Goal: Information Seeking & Learning: Learn about a topic

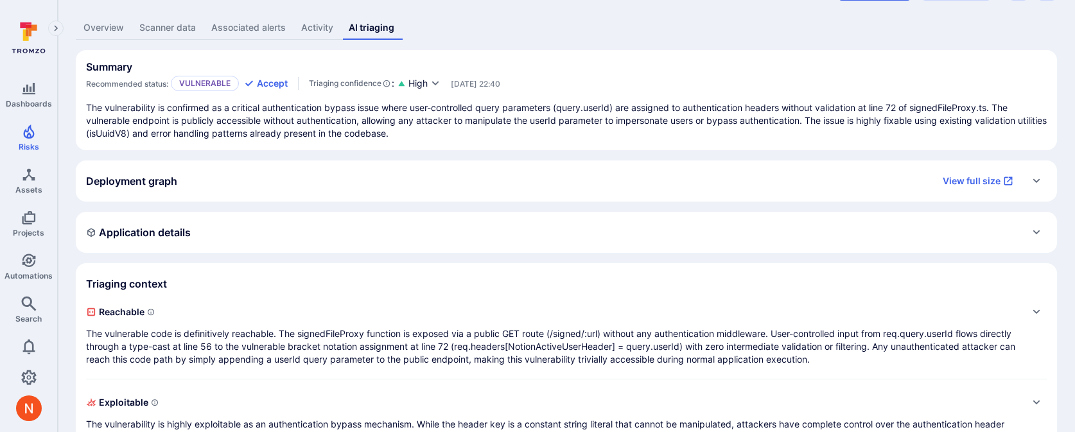
scroll to position [91, 0]
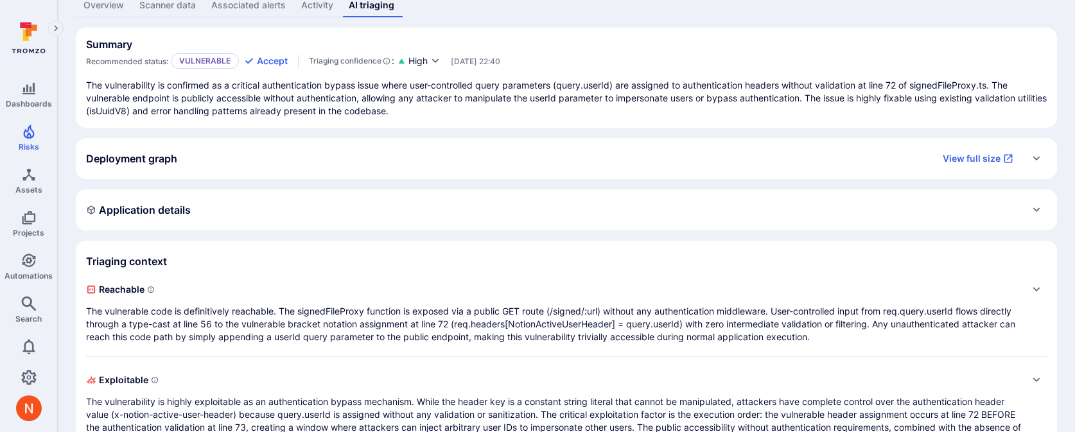
click at [302, 295] on span "Reachable" at bounding box center [553, 289] width 935 height 21
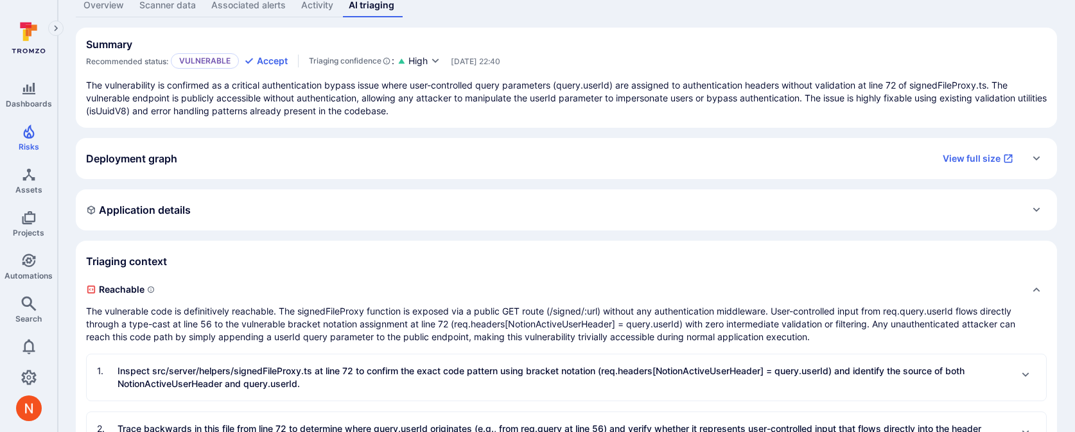
scroll to position [215, 0]
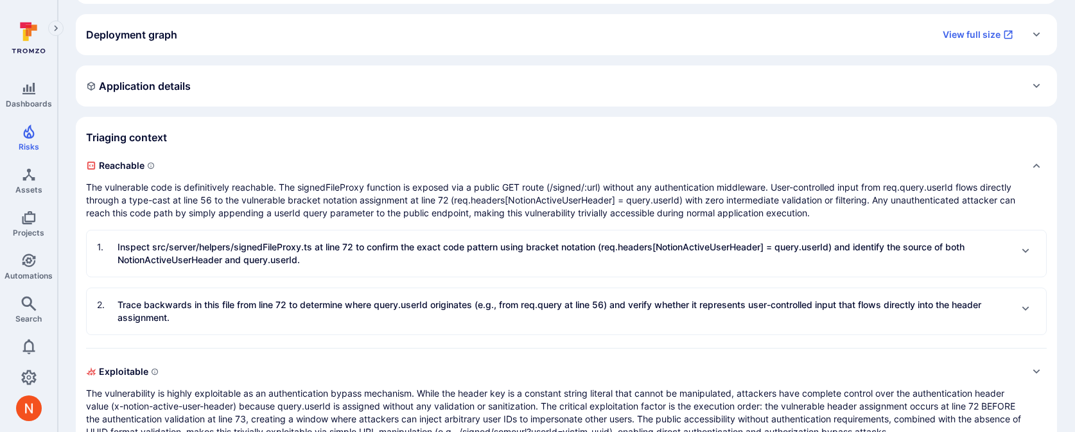
click at [353, 253] on p "Inspect src/server/helpers/signedFileProxy.ts at line 72 to confirm the exact c…" at bounding box center [564, 254] width 893 height 26
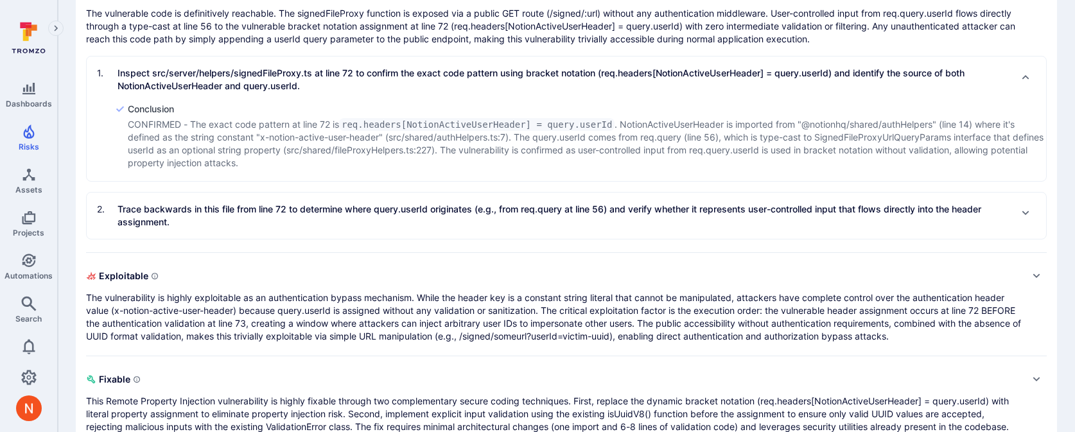
scroll to position [395, 0]
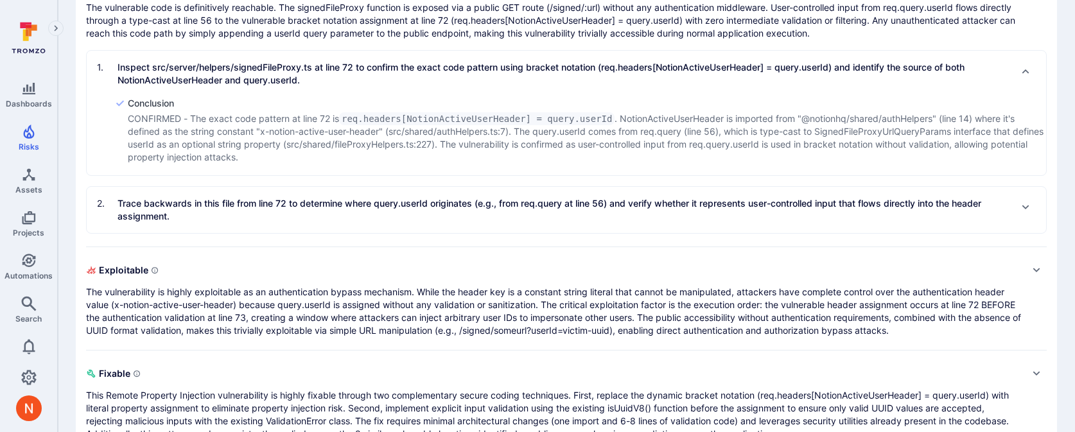
click at [376, 218] on p "Trace backwards in this file from line 72 to determine where query.userId origi…" at bounding box center [564, 210] width 893 height 26
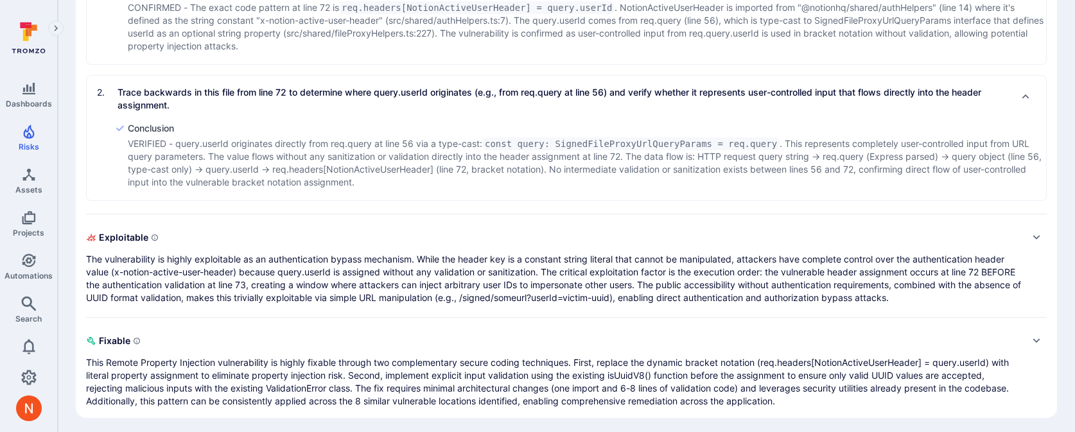
scroll to position [511, 0]
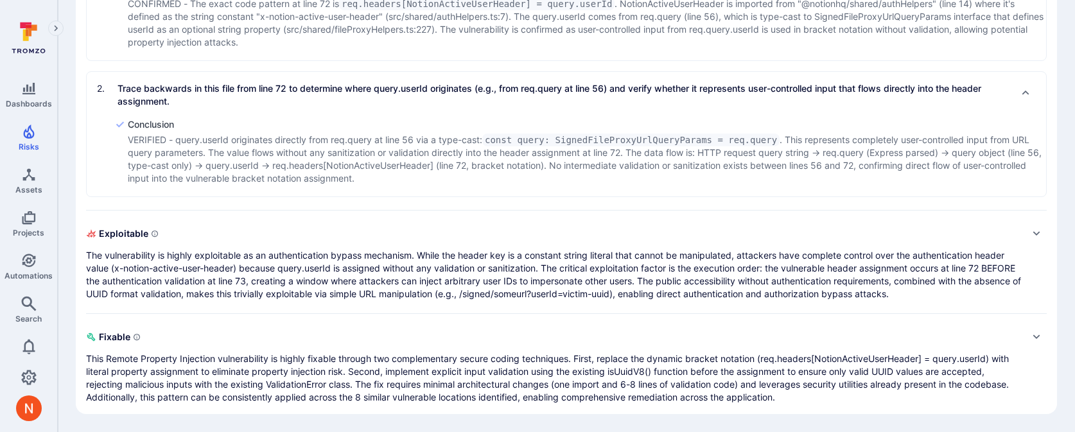
click at [395, 281] on p "The vulnerability is highly exploitable as an authentication bypass mechanism. …" at bounding box center [553, 274] width 935 height 51
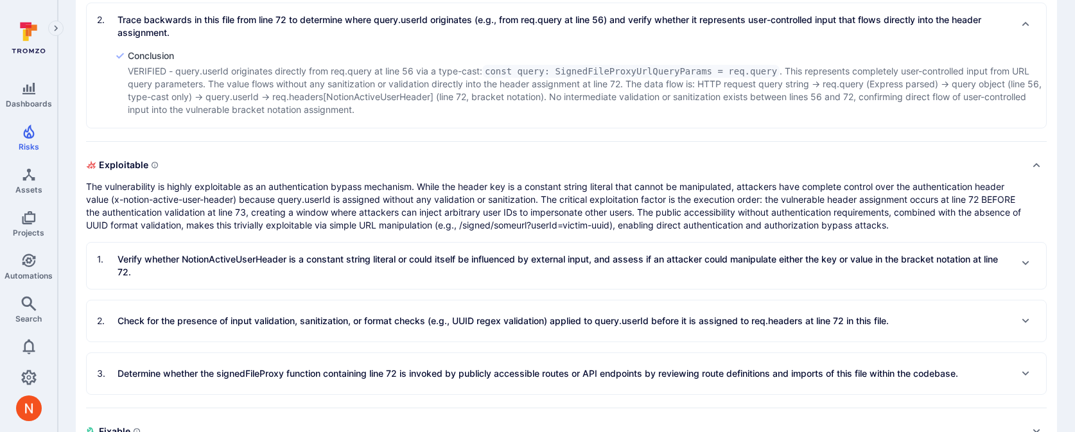
click at [395, 279] on p "Verify whether NotionActiveUserHeader is a constant string literal or could its…" at bounding box center [564, 266] width 893 height 26
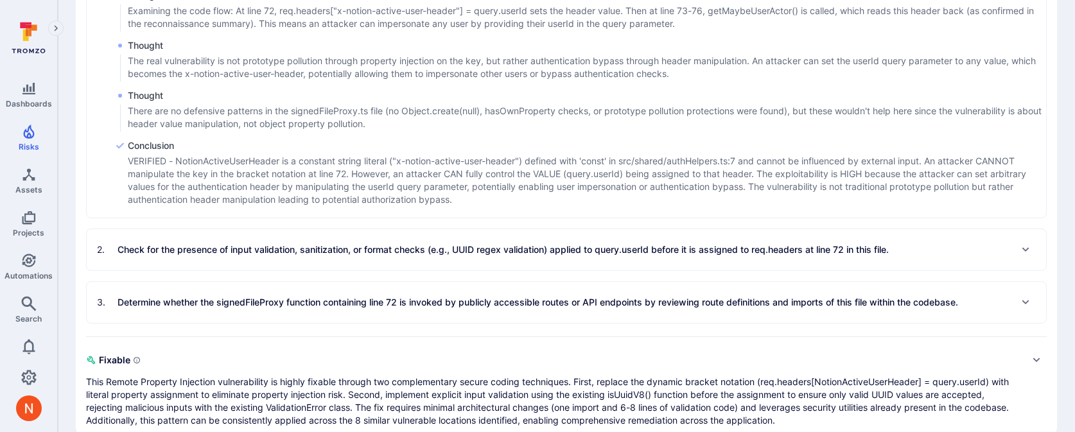
scroll to position [1212, 0]
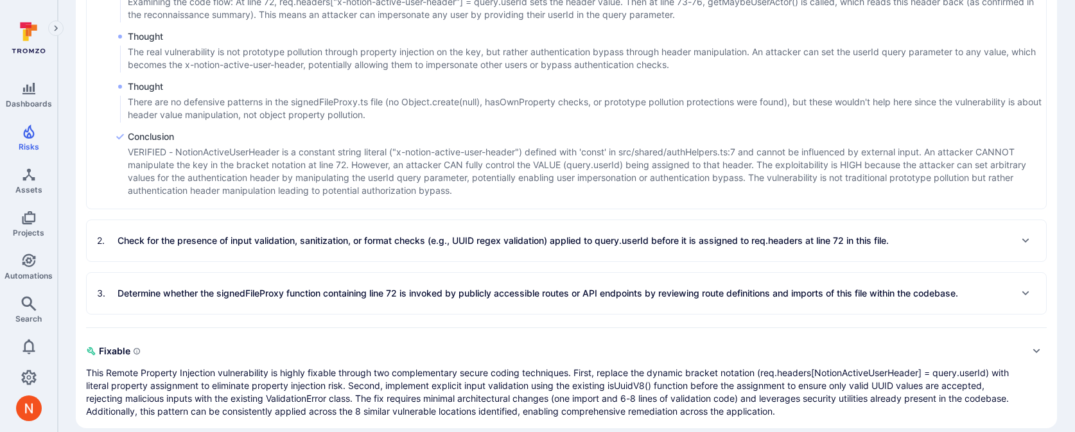
click at [392, 249] on div "2 . Check for the presence of input validation, sanitization, or format checks …" at bounding box center [493, 241] width 792 height 21
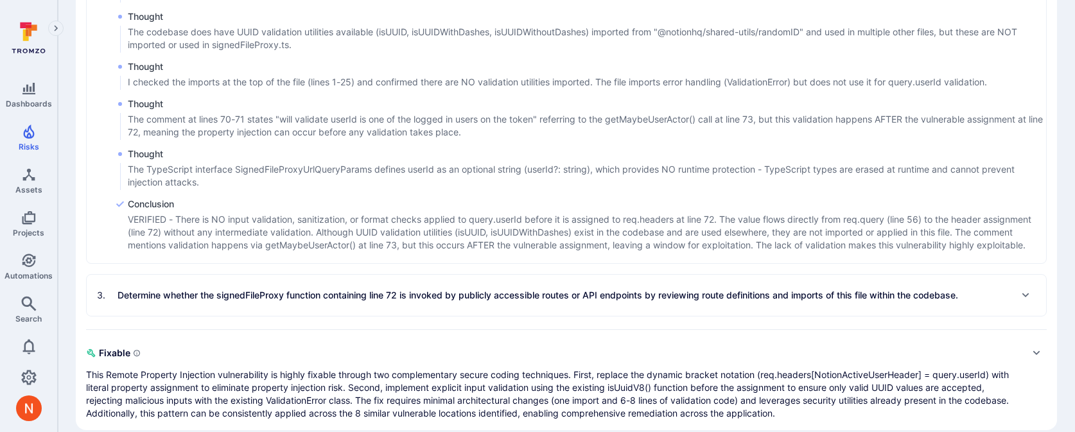
scroll to position [1780, 0]
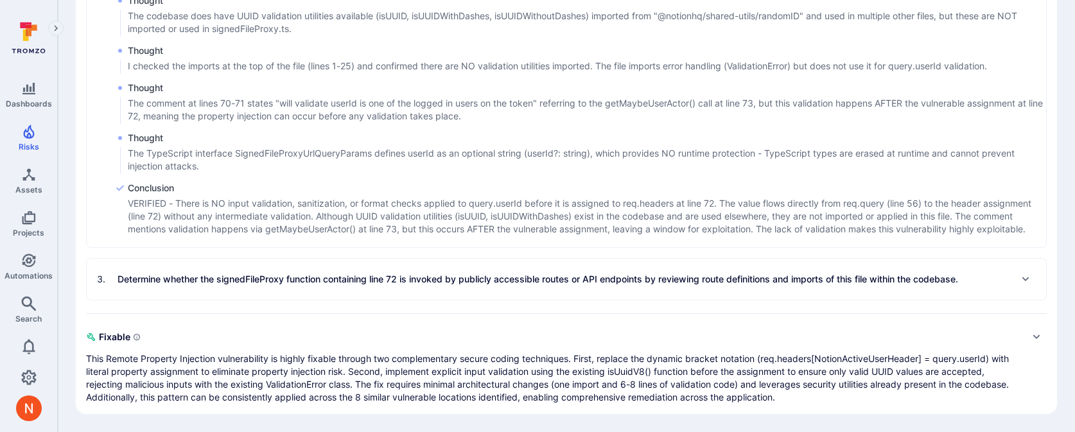
click at [351, 275] on p "Determine whether the signedFileProxy function containing line 72 is invoked by…" at bounding box center [538, 279] width 841 height 13
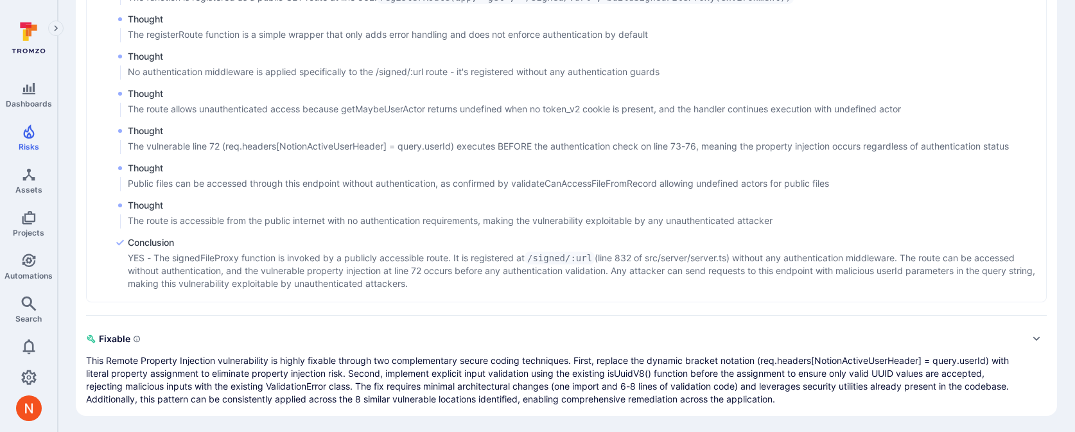
scroll to position [2181, 0]
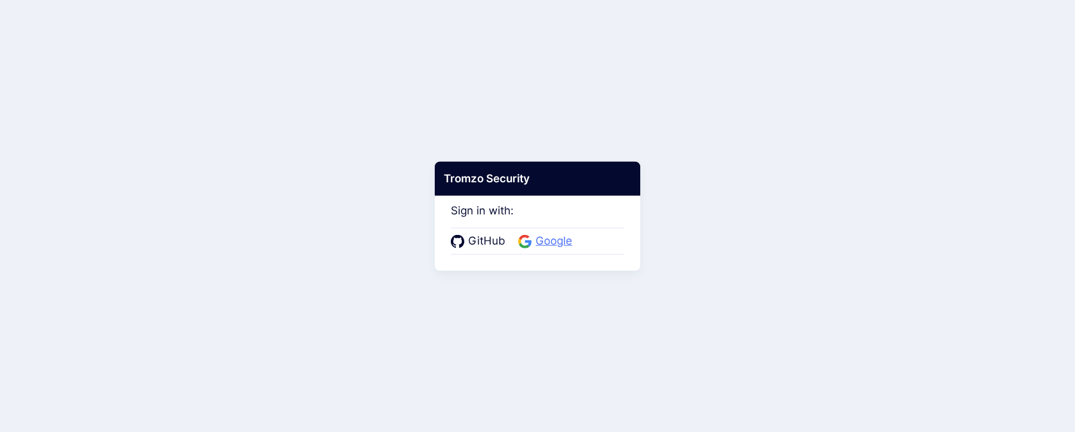
click at [537, 240] on span "Google" at bounding box center [554, 241] width 44 height 17
